Goal: Check status

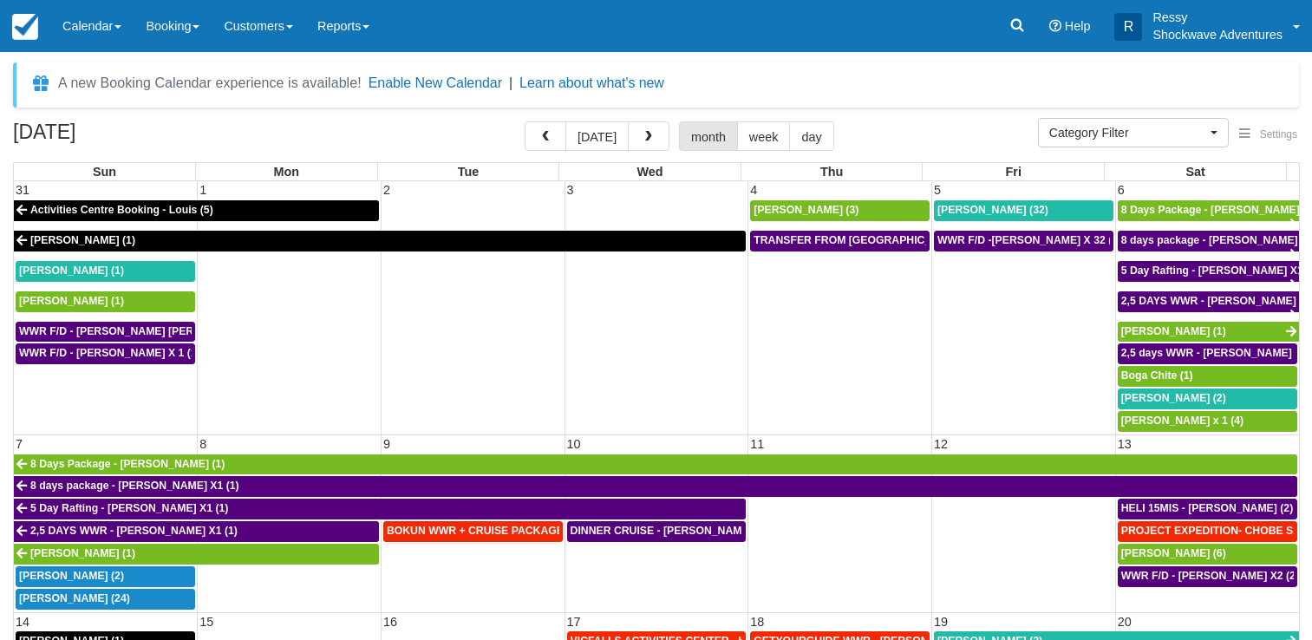
select select
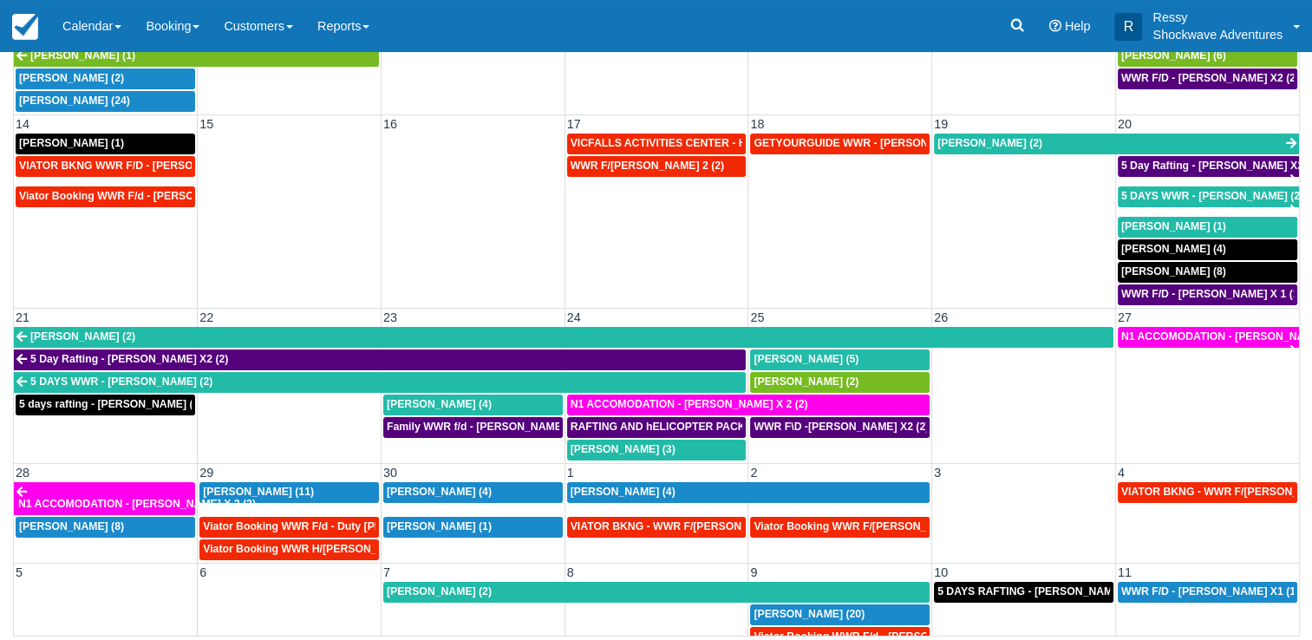
scroll to position [358, 0]
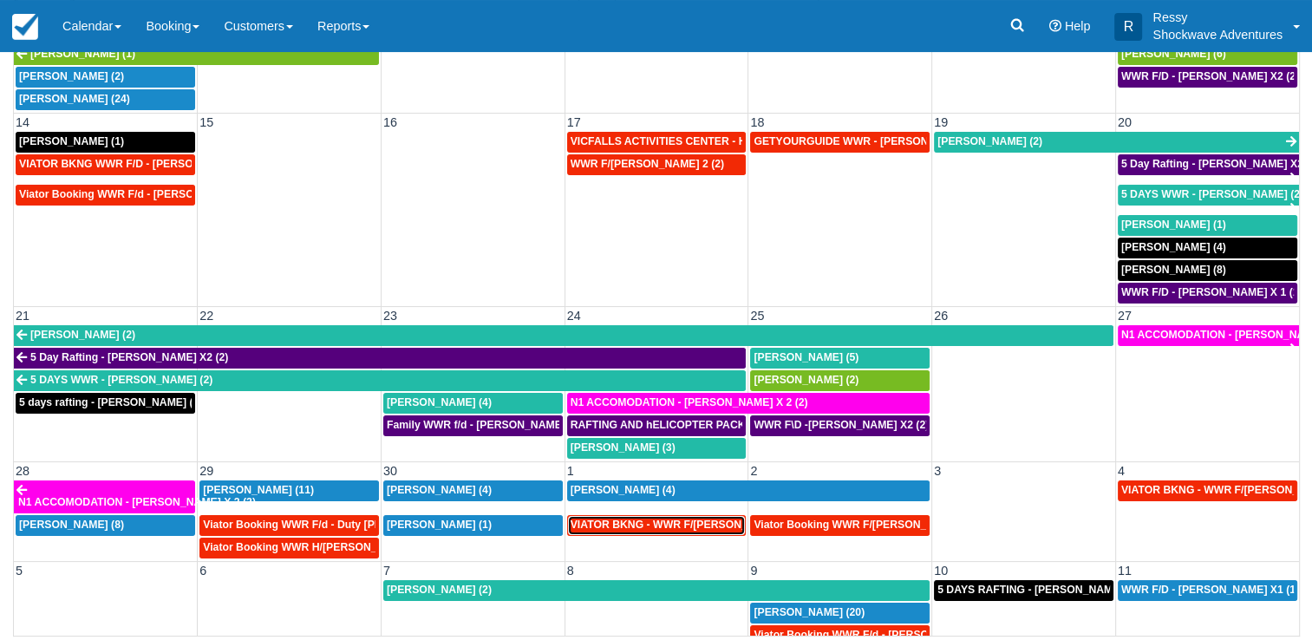
click at [718, 519] on span "VIATOR BKNG - WWR F/[PERSON_NAME] X 3 (3)" at bounding box center [694, 525] width 246 height 12
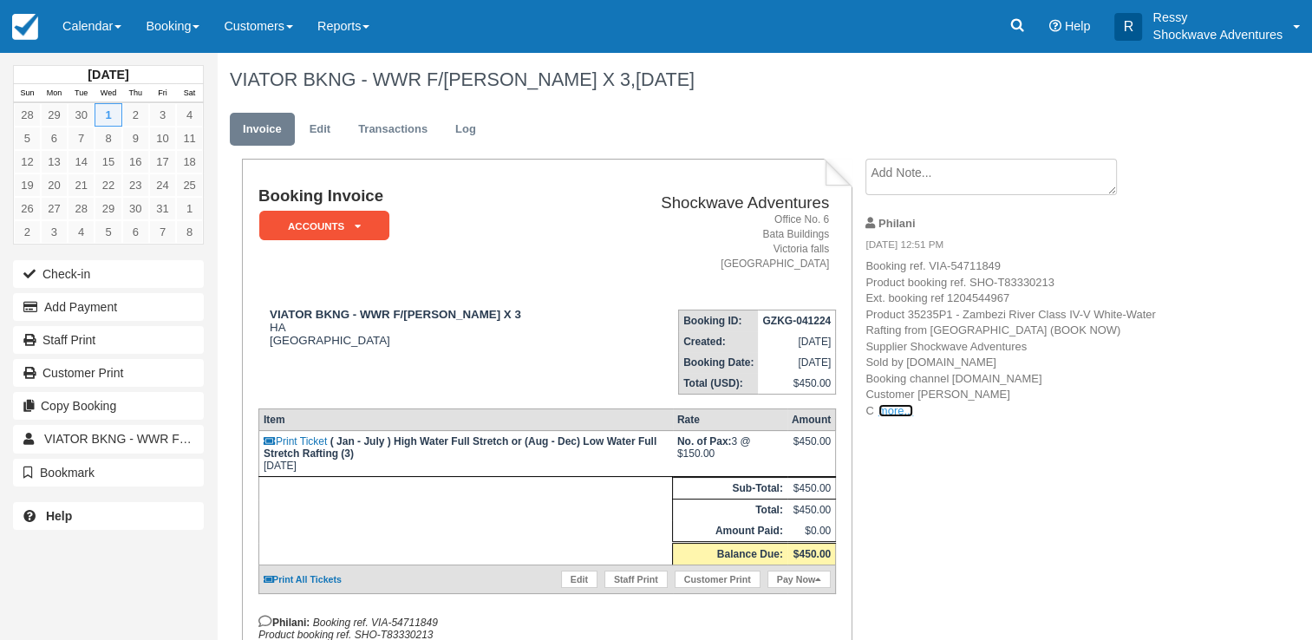
click at [891, 410] on link "more..." at bounding box center [896, 410] width 35 height 13
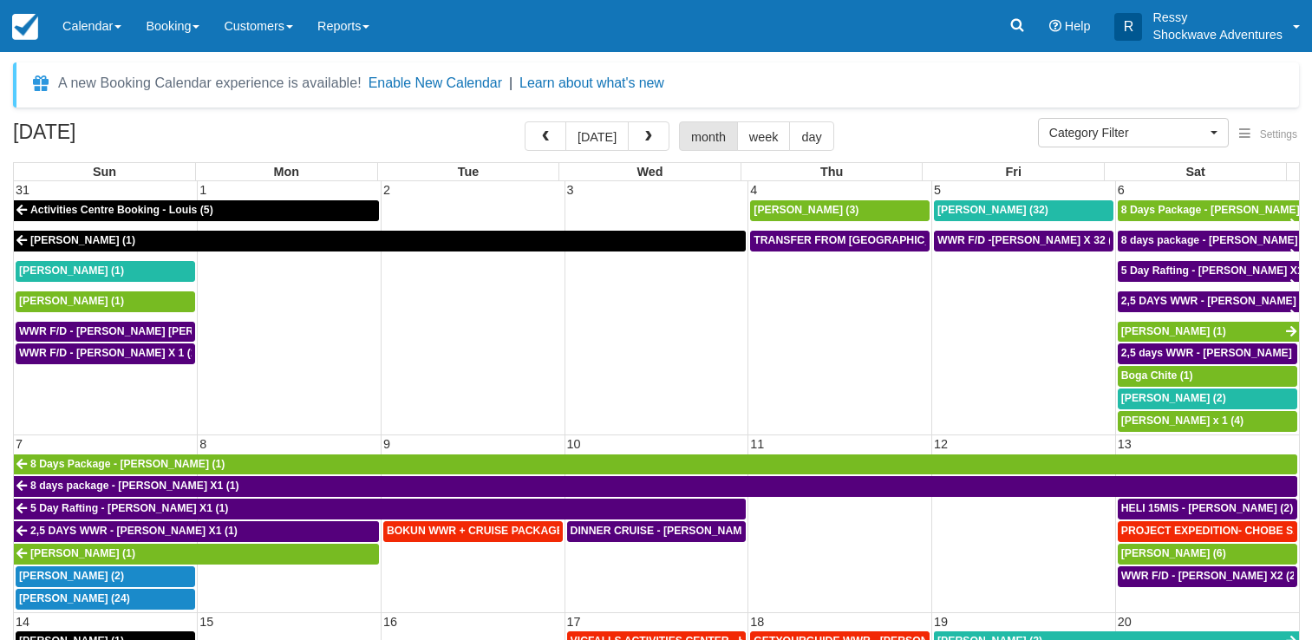
select select
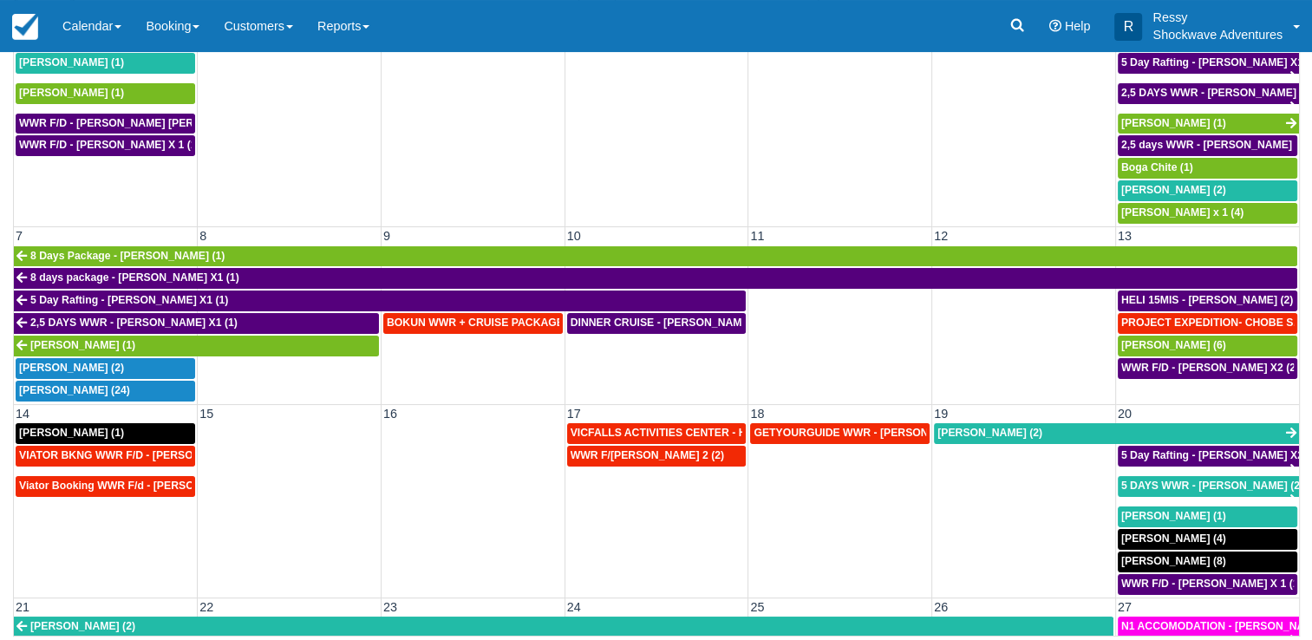
scroll to position [173, 0]
